Goal: Transaction & Acquisition: Purchase product/service

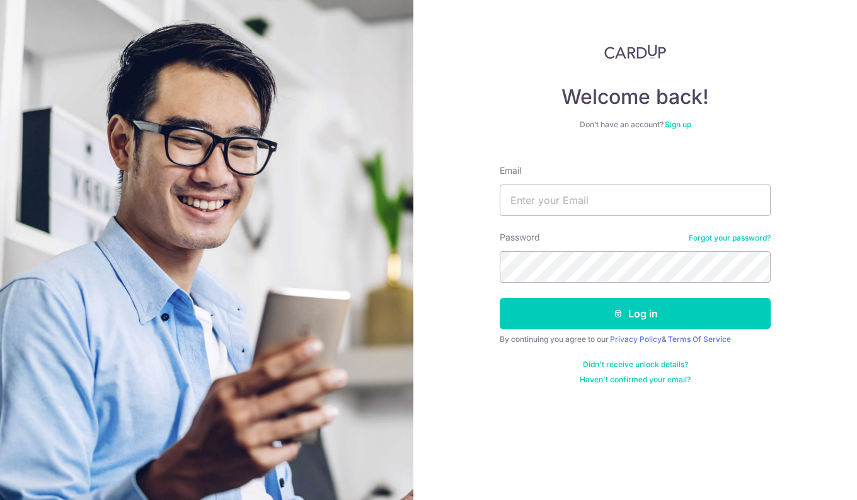
type input "[EMAIL_ADDRESS][DOMAIN_NAME]"
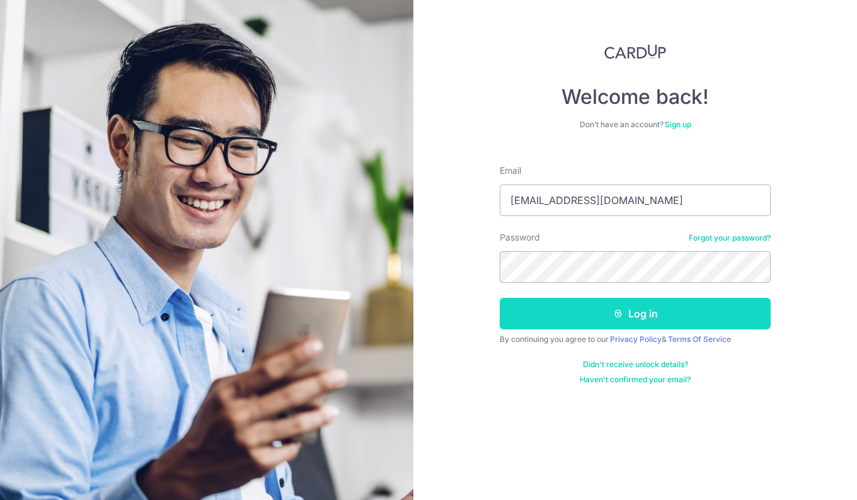
click at [623, 322] on button "Log in" at bounding box center [635, 314] width 271 height 32
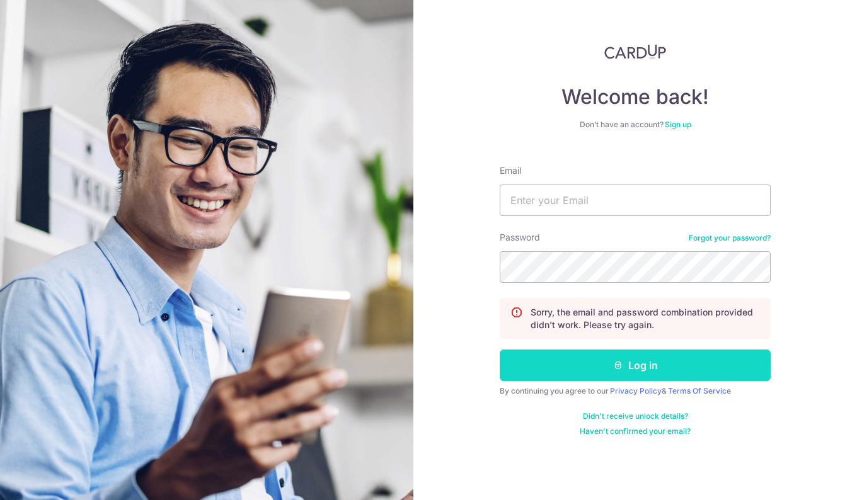
click at [647, 357] on button "Log in" at bounding box center [635, 366] width 271 height 32
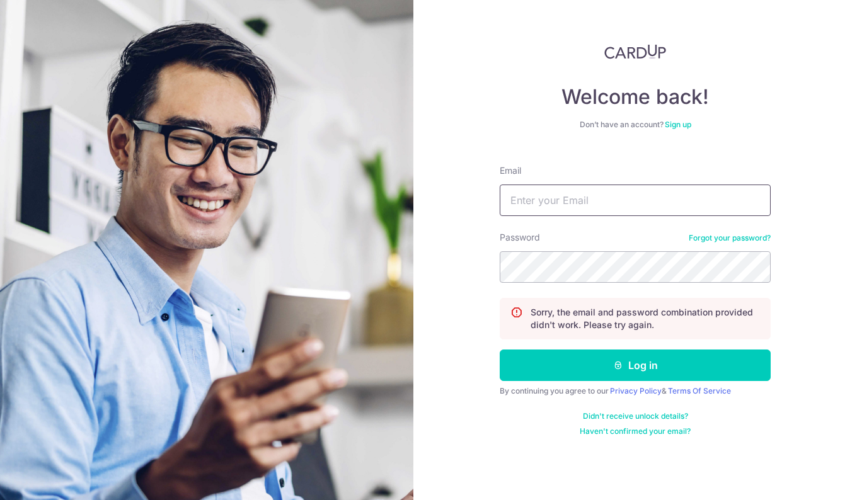
click at [596, 203] on input "Email" at bounding box center [635, 201] width 271 height 32
type input "ramondcm.2004@gmail.com"
click at [500, 350] on button "Log in" at bounding box center [635, 366] width 271 height 32
click at [560, 204] on input "Email" at bounding box center [635, 201] width 271 height 32
type input "ramondcm.2004@gmail.com"
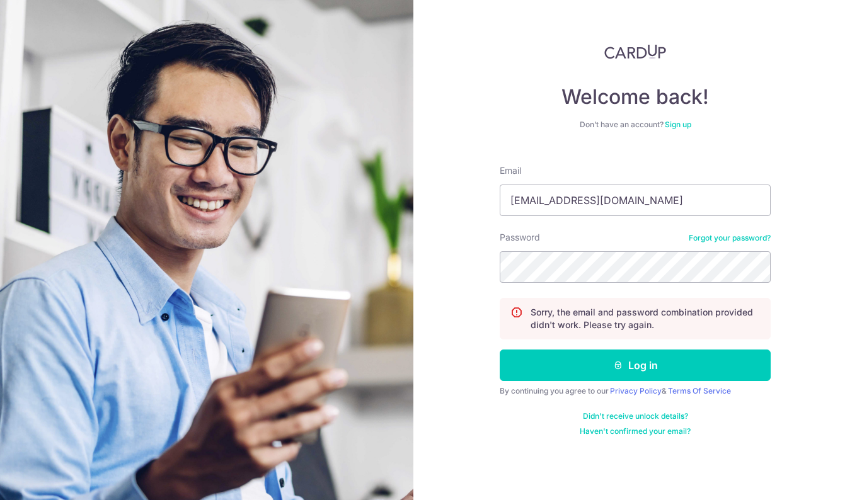
click at [730, 240] on link "Forgot your password?" at bounding box center [730, 238] width 82 height 10
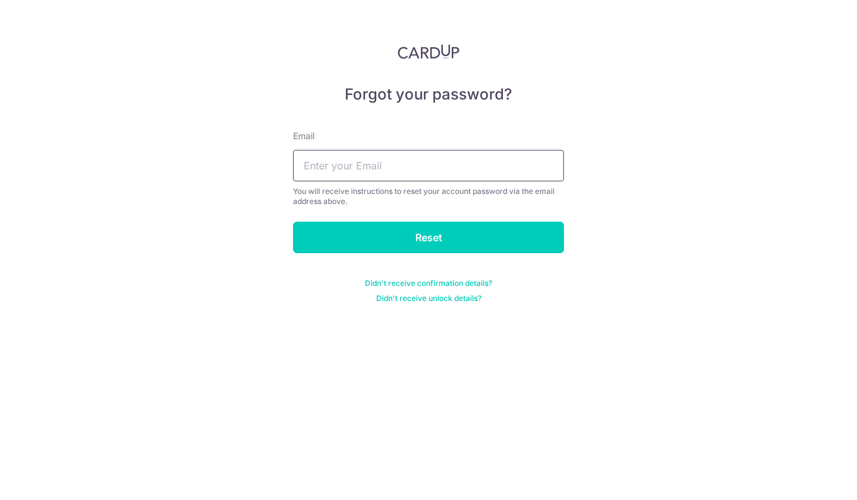
click at [470, 164] on input "text" at bounding box center [428, 166] width 271 height 32
type input "ramondcm.2004@gmail.com"
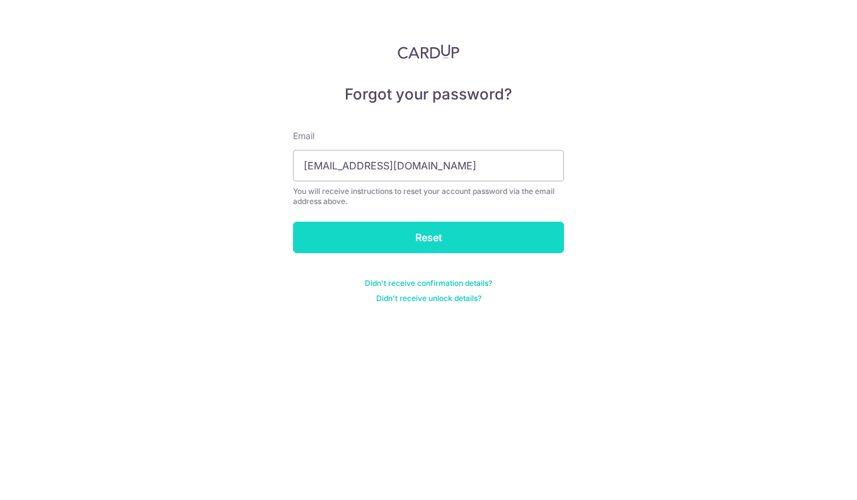
click at [408, 241] on input "Reset" at bounding box center [428, 238] width 271 height 32
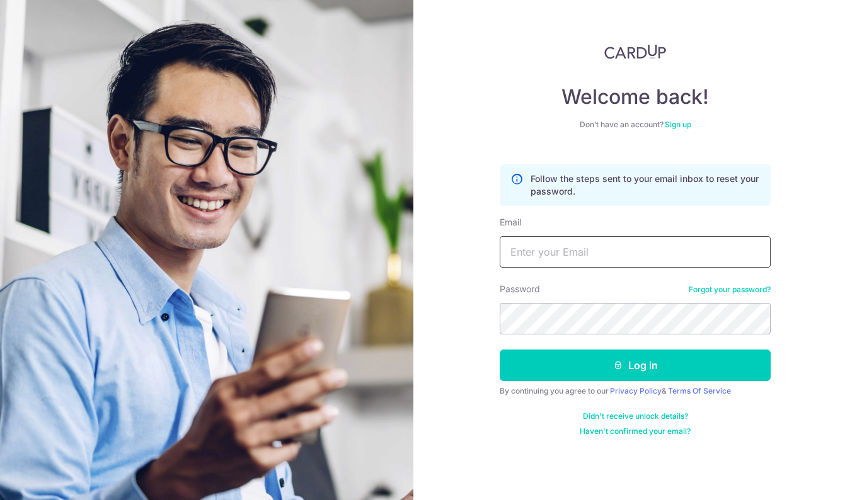
drag, startPoint x: 638, startPoint y: 245, endPoint x: 618, endPoint y: 258, distance: 24.1
click at [638, 245] on input "Email" at bounding box center [635, 252] width 271 height 32
type input "[EMAIL_ADDRESS][DOMAIN_NAME]"
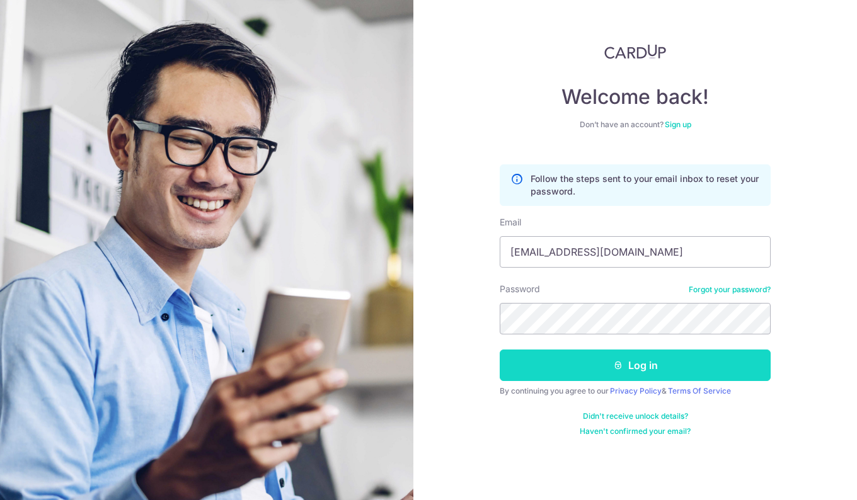
click at [637, 361] on button "Log in" at bounding box center [635, 366] width 271 height 32
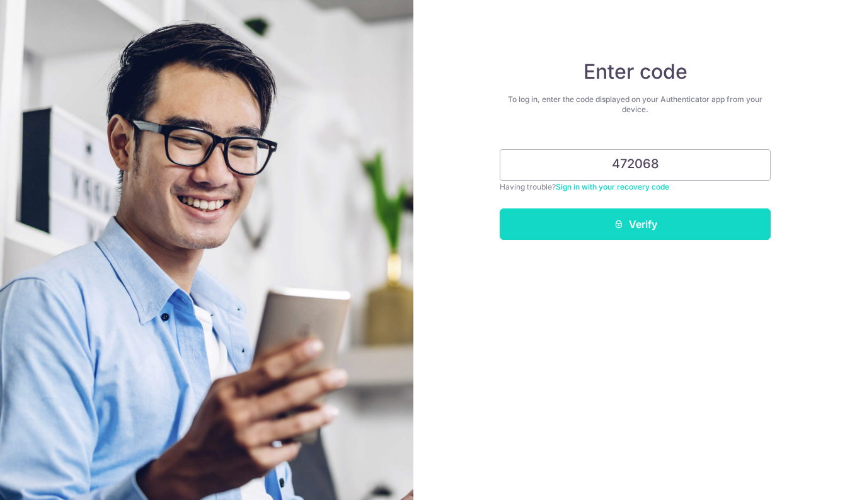
type input "472068"
click at [666, 216] on button "Verify" at bounding box center [635, 225] width 271 height 32
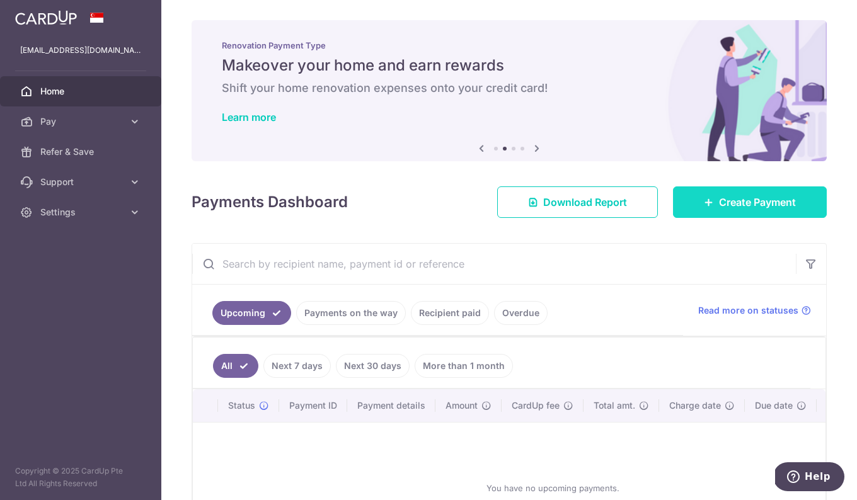
click at [704, 202] on icon at bounding box center [709, 202] width 10 height 10
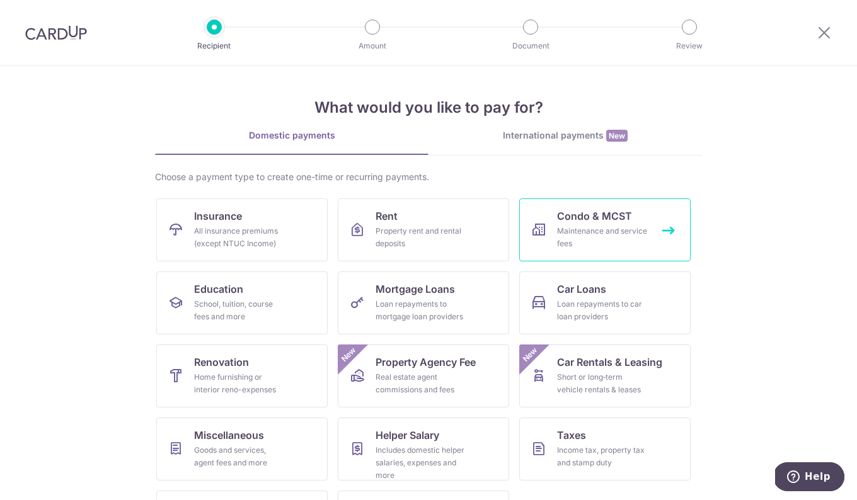
click at [588, 228] on div "Maintenance and service fees" at bounding box center [602, 237] width 91 height 25
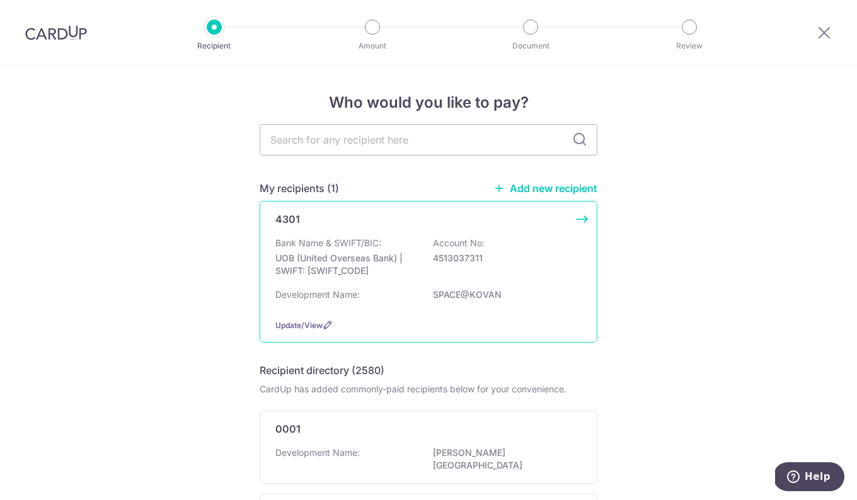
click at [579, 217] on div "4301 Bank Name & SWIFT/BIC: UOB (United Overseas Bank) | SWIFT: [SWIFT_CODE] Ac…" at bounding box center [429, 272] width 338 height 142
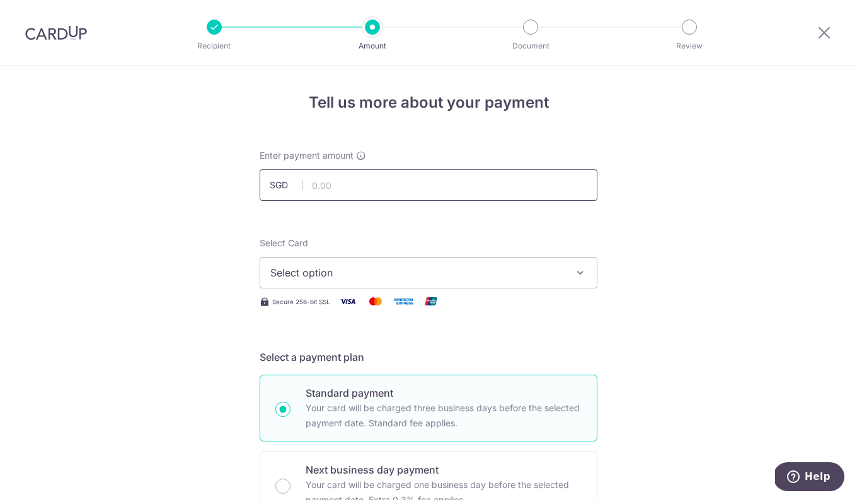
click at [328, 176] on input "text" at bounding box center [429, 186] width 338 height 32
type input "792.00"
click at [304, 272] on span "Select option" at bounding box center [417, 272] width 294 height 15
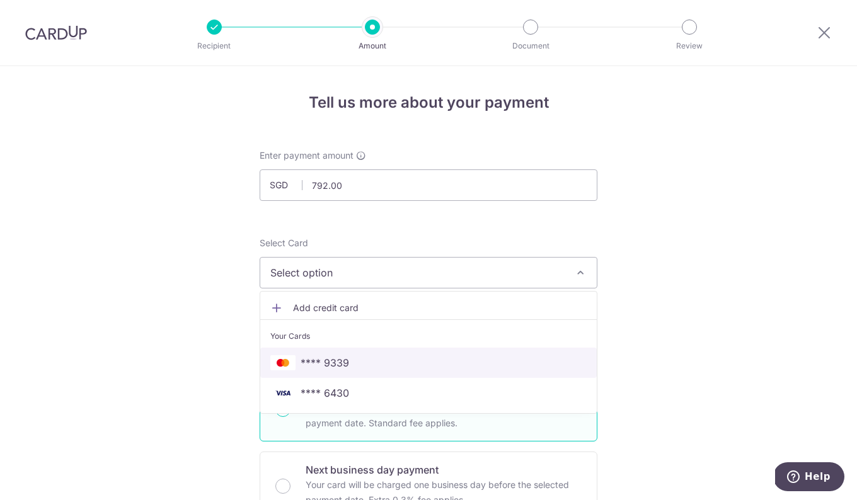
drag, startPoint x: 316, startPoint y: 355, endPoint x: 159, endPoint y: 325, distance: 160.0
click at [316, 355] on span "**** 9339" at bounding box center [325, 362] width 49 height 15
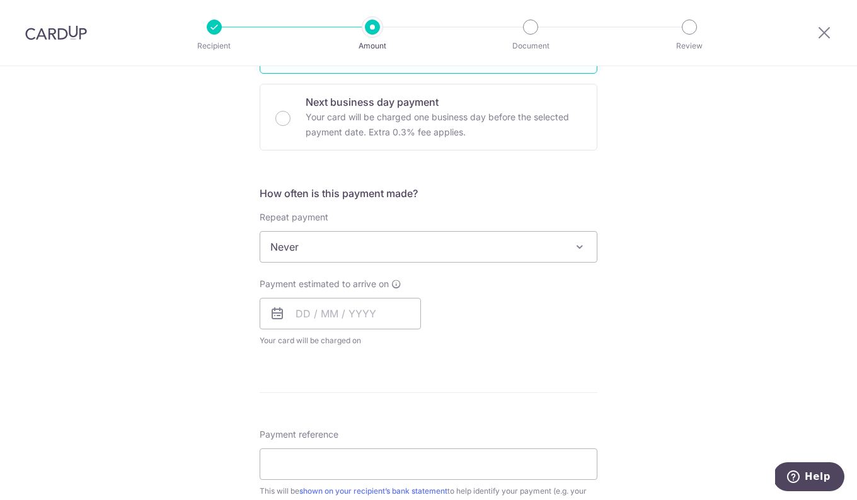
scroll to position [378, 0]
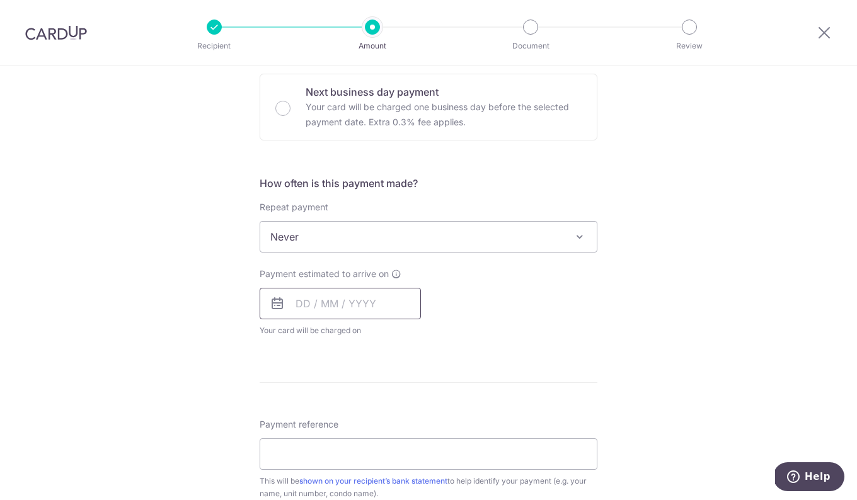
click at [303, 301] on input "text" at bounding box center [340, 304] width 161 height 32
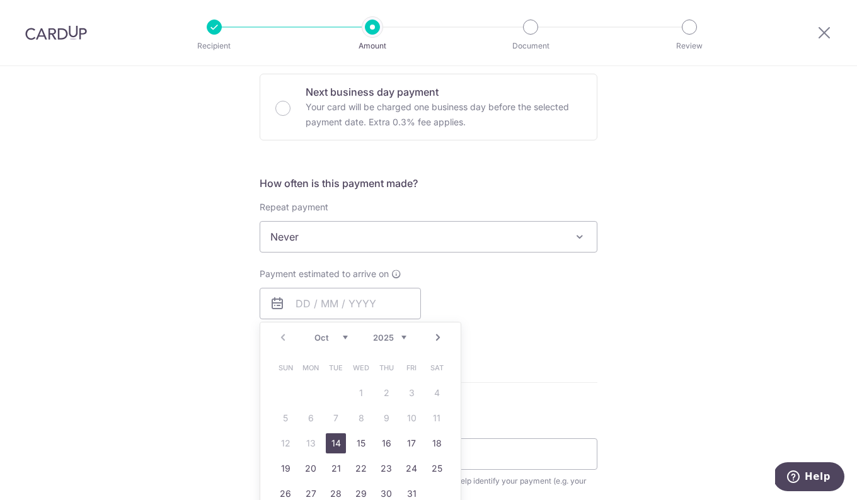
drag, startPoint x: 333, startPoint y: 443, endPoint x: 673, endPoint y: 299, distance: 368.9
click at [333, 443] on link "14" at bounding box center [336, 444] width 20 height 20
type input "[DATE]"
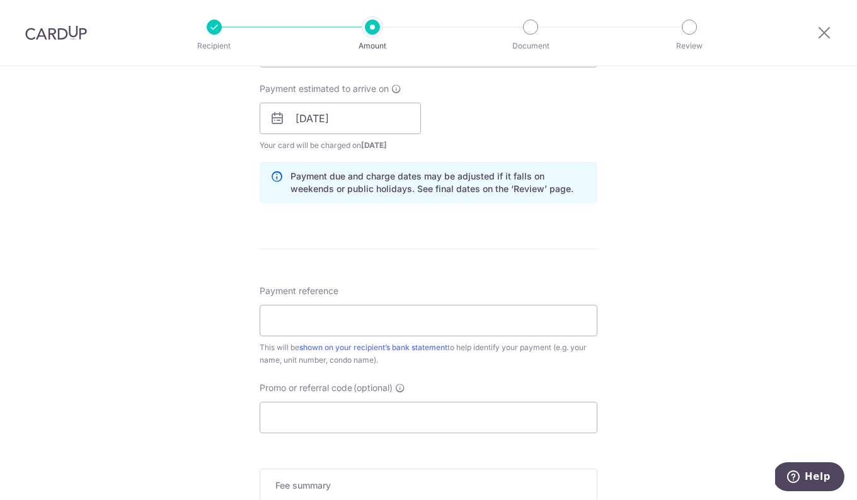
scroll to position [567, 0]
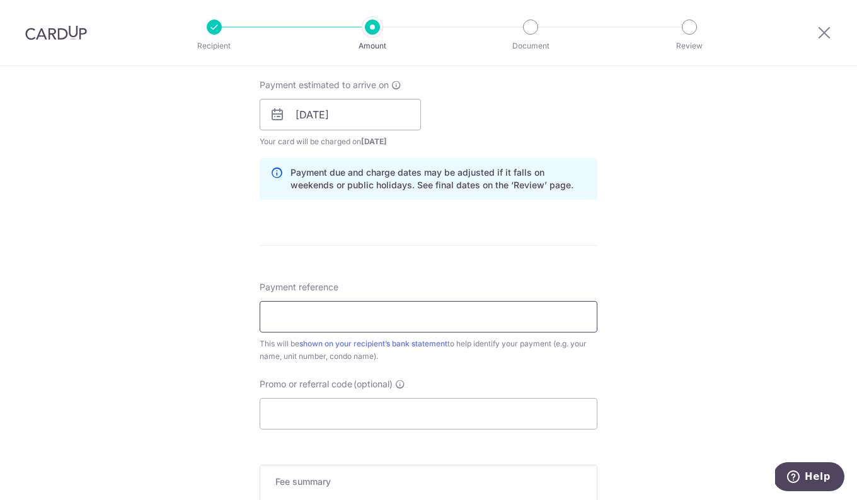
click at [365, 315] on input "Payment reference" at bounding box center [429, 317] width 338 height 32
type input "011-03-07 ZHAO YANG"
click at [726, 265] on div "Tell us more about your payment Enter payment amount SGD 792.00 792.00 Select C…" at bounding box center [428, 95] width 857 height 1192
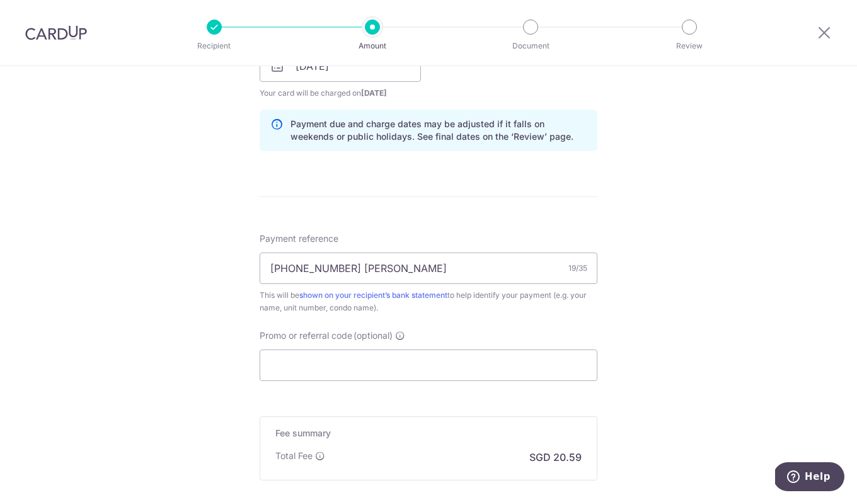
scroll to position [630, 0]
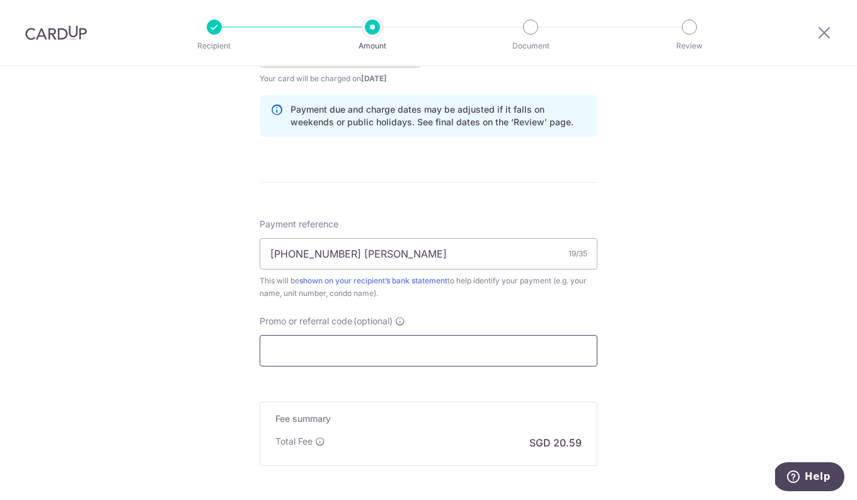
click at [291, 354] on input "Promo or referral code (optional)" at bounding box center [429, 351] width 338 height 32
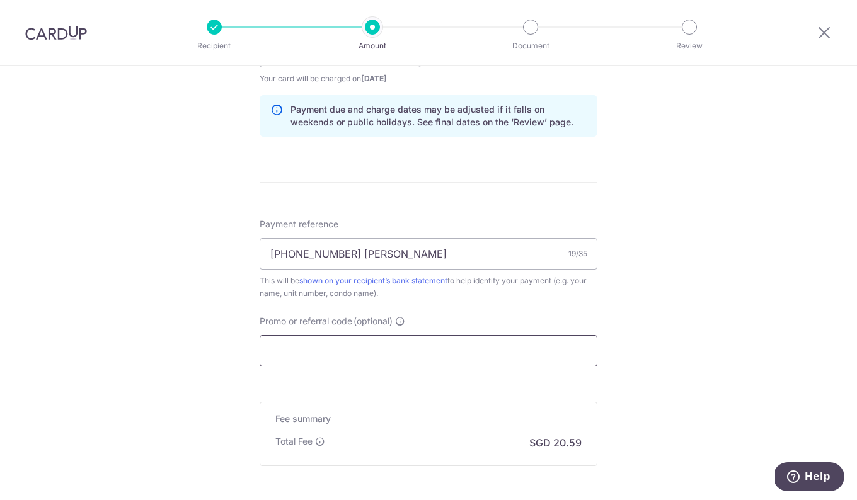
paste input "OCBC90NMC"
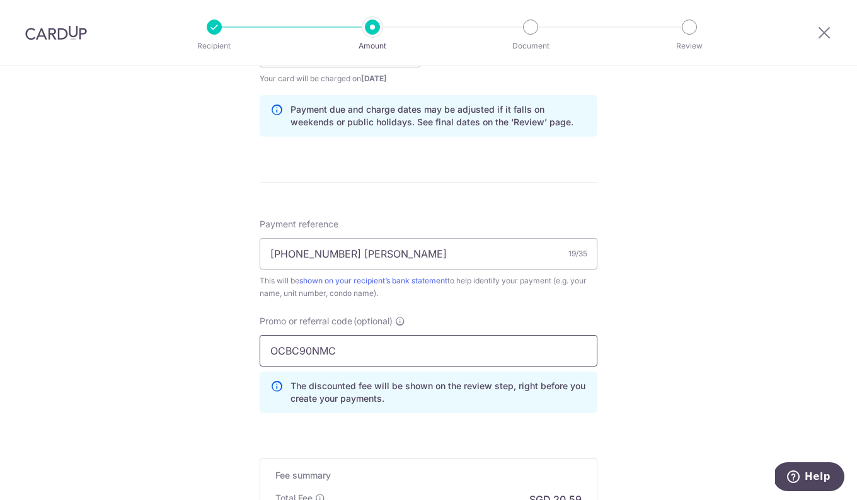
type input "OCBC90NMC"
click at [731, 258] on div "Tell us more about your payment Enter payment amount SGD 792.00 792.00 Select C…" at bounding box center [428, 60] width 857 height 1249
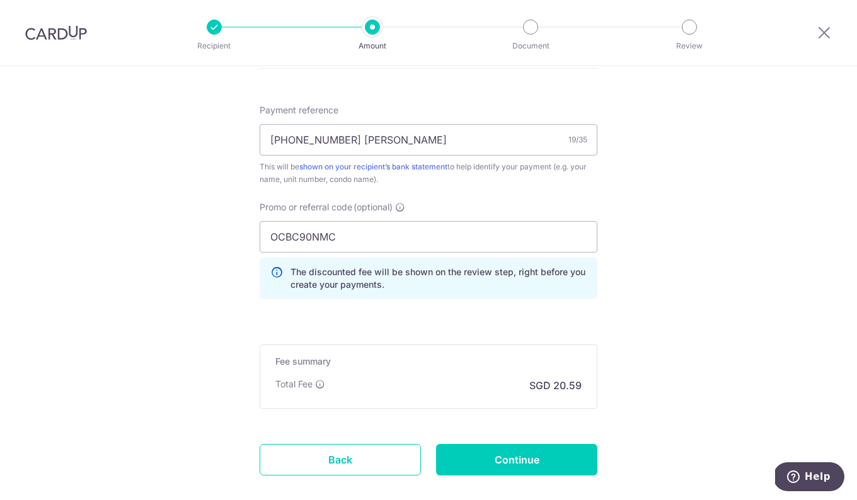
scroll to position [688, 0]
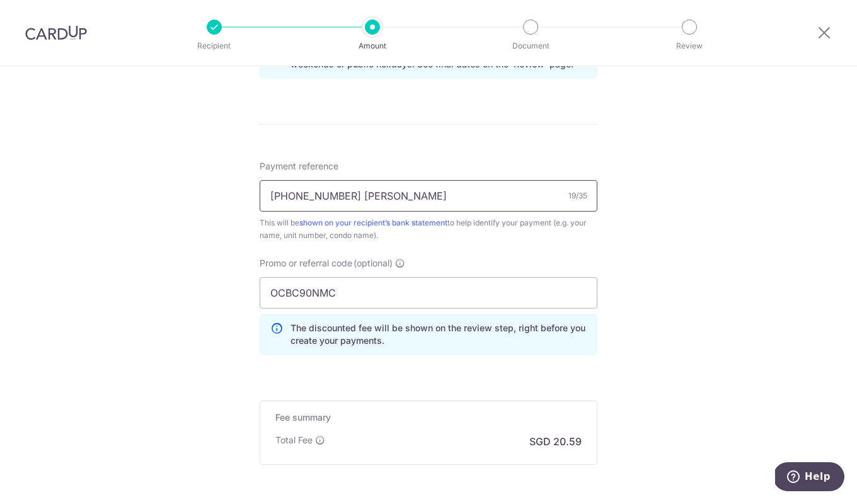
click at [481, 206] on input "011-03-07 ZHAO YANG" at bounding box center [429, 196] width 338 height 32
click at [724, 175] on div "Tell us more about your payment Enter payment amount SGD 792.00 792.00 Select C…" at bounding box center [428, 2] width 857 height 1249
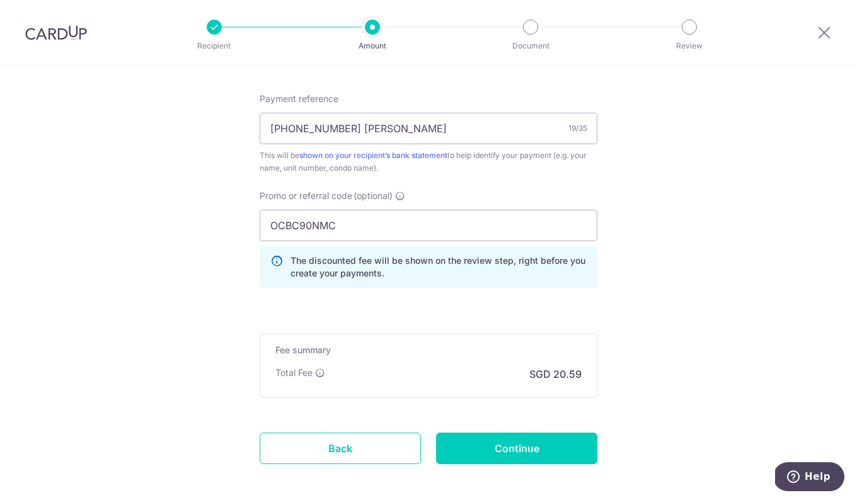
scroll to position [814, 0]
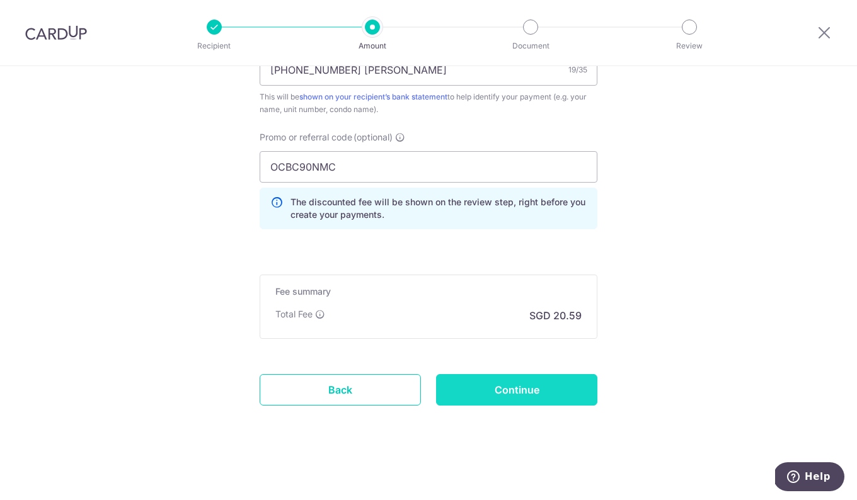
click at [536, 390] on input "Continue" at bounding box center [516, 390] width 161 height 32
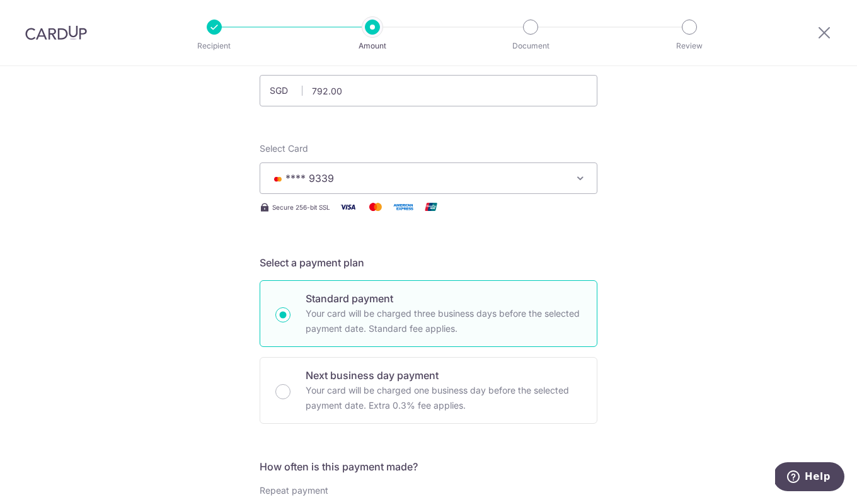
scroll to position [0, 0]
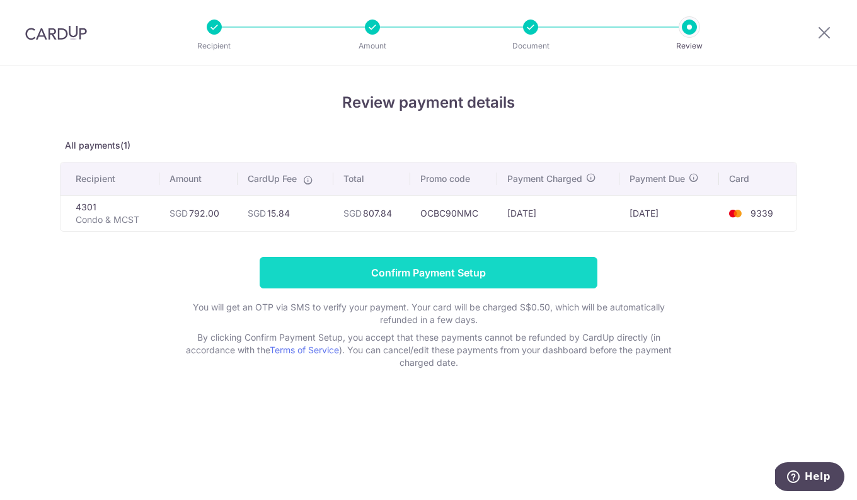
click at [477, 275] on input "Confirm Payment Setup" at bounding box center [429, 273] width 338 height 32
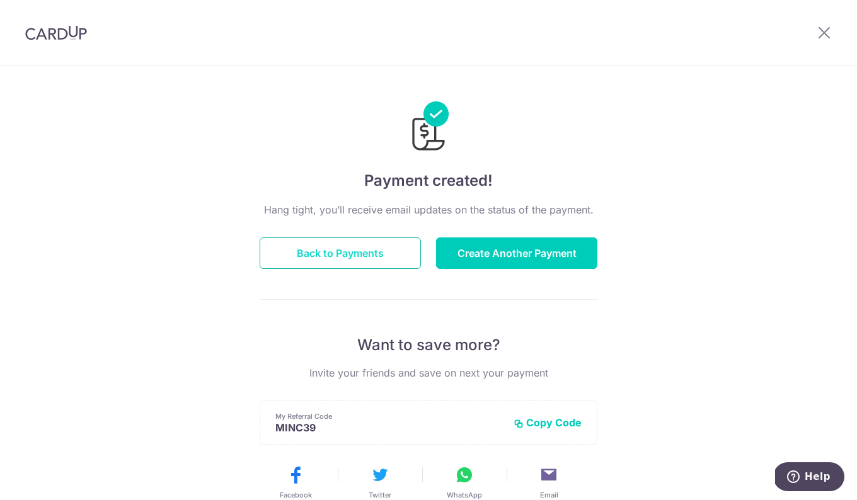
click at [339, 255] on button "Back to Payments" at bounding box center [340, 254] width 161 height 32
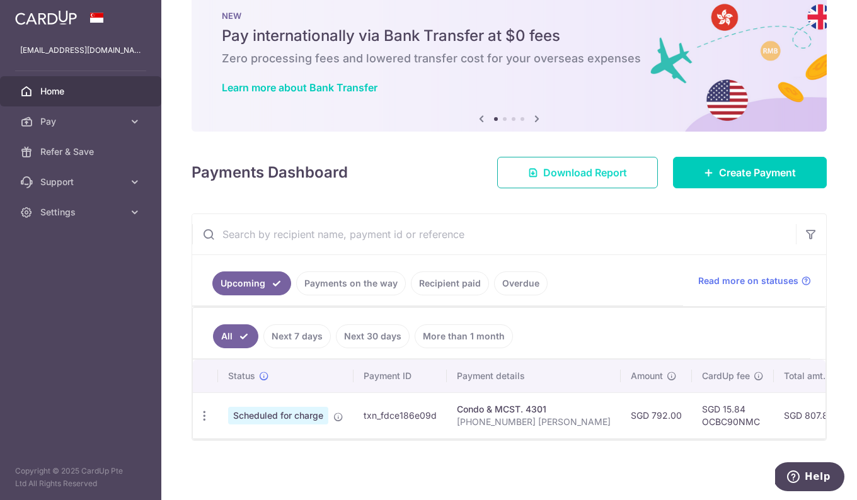
click at [589, 169] on span "Download Report" at bounding box center [585, 172] width 84 height 15
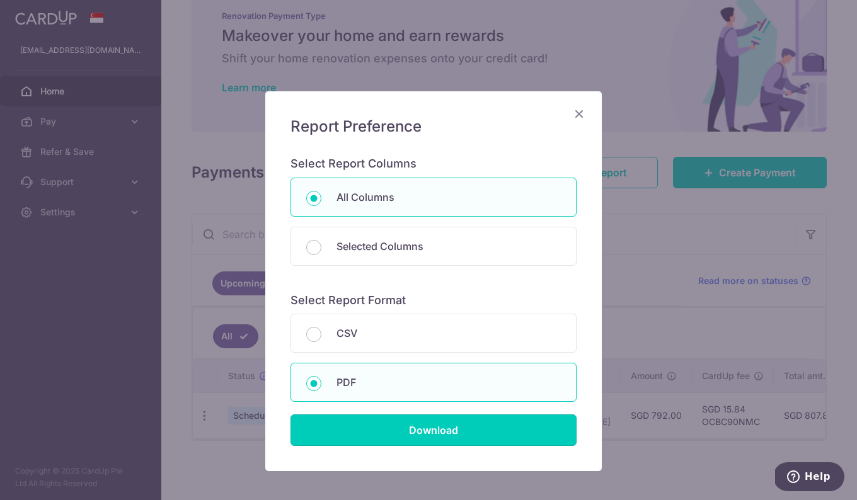
drag, startPoint x: 341, startPoint y: 425, endPoint x: 212, endPoint y: 265, distance: 205.7
click at [340, 425] on input "Download" at bounding box center [434, 431] width 286 height 32
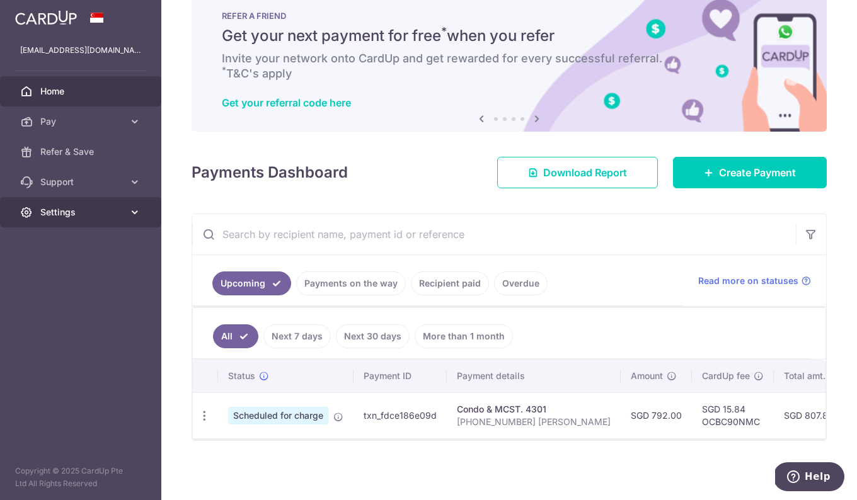
click at [65, 212] on span "Settings" at bounding box center [81, 212] width 83 height 13
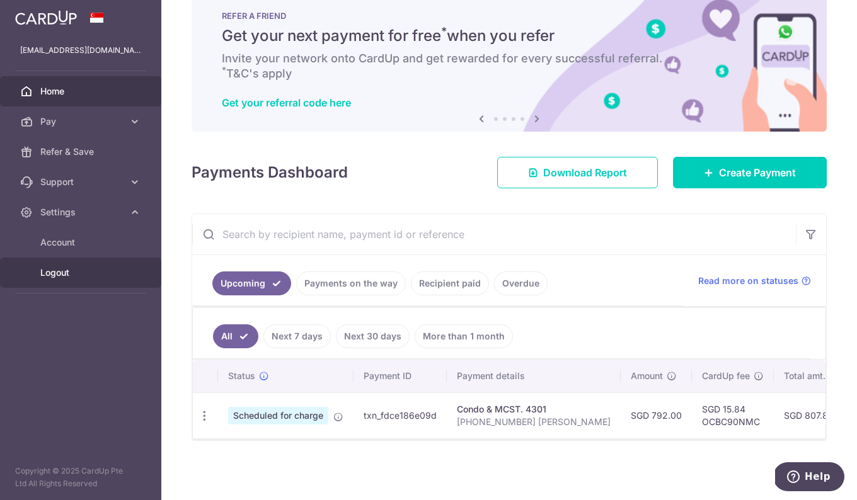
click at [65, 270] on span "Logout" at bounding box center [81, 273] width 83 height 13
